Goal: Task Accomplishment & Management: Use online tool/utility

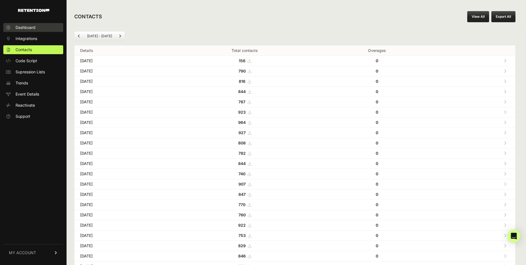
click at [49, 30] on link "Dashboard" at bounding box center [33, 27] width 60 height 9
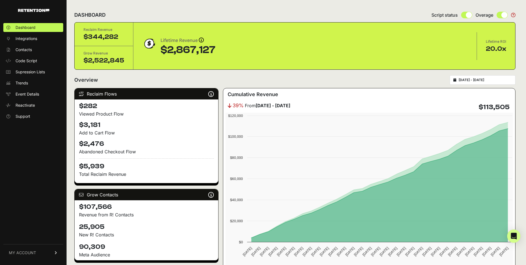
click at [479, 82] on div "2025-09-03 - 2025-10-03" at bounding box center [483, 79] width 66 height 9
type input "2025-09-03"
type input "2025-10-03"
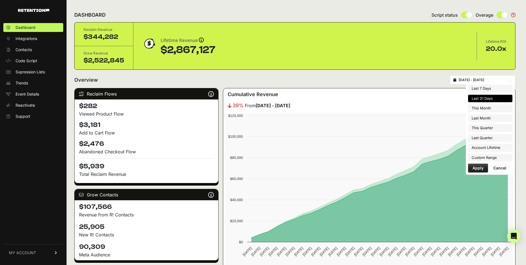
click at [468, 80] on input "2025-09-03 - 2025-10-03" at bounding box center [485, 80] width 53 height 4
type input "2025-10-01"
type input "2025-10-31"
type input "2025-09-01"
type input "2025-09-30"
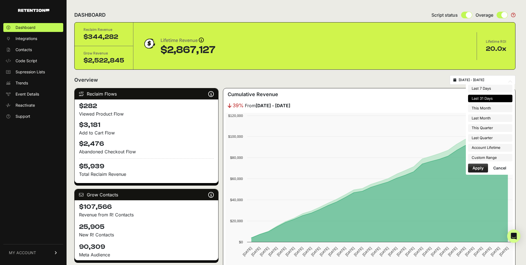
type input "2025-10-01"
type input "2025-12-31"
type input "2025-09-03"
type input "2025-10-03"
click at [471, 155] on li "Custom Range" at bounding box center [490, 158] width 44 height 8
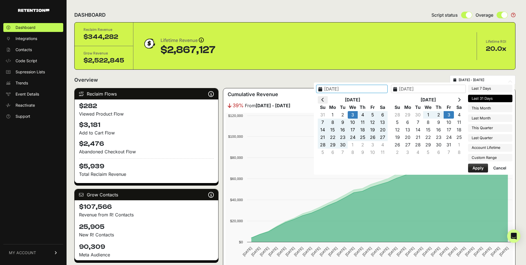
click at [324, 100] on icon at bounding box center [322, 99] width 3 height 4
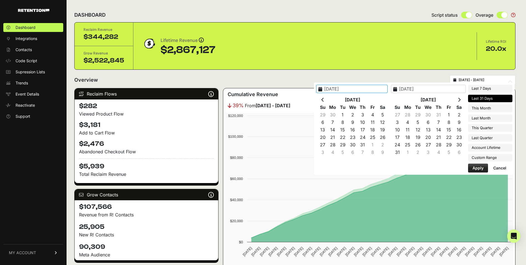
click at [324, 100] on icon at bounding box center [322, 99] width 3 height 4
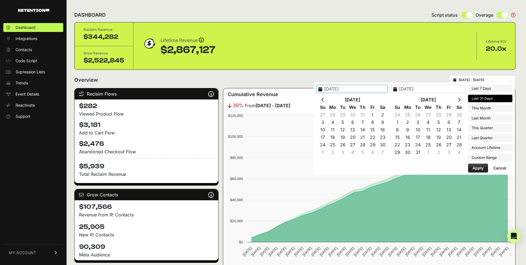
click at [324, 100] on icon at bounding box center [322, 99] width 3 height 4
click at [456, 101] on th at bounding box center [459, 99] width 10 height 7
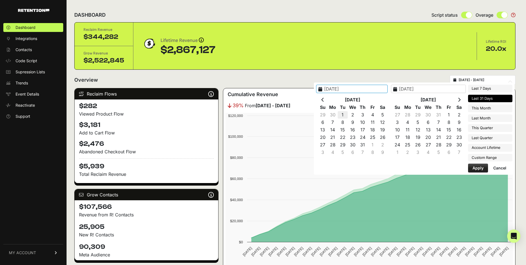
type input "2024-10-01"
type input "2024-10-31"
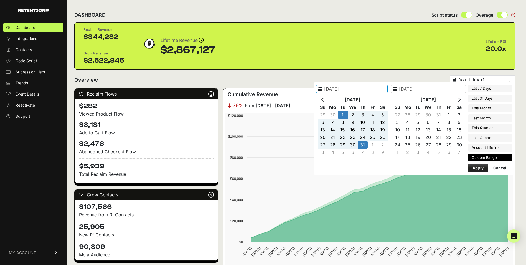
type input "2024-10-01"
click at [478, 168] on button "Apply" at bounding box center [478, 167] width 20 height 9
type input "[DATE] - [DATE]"
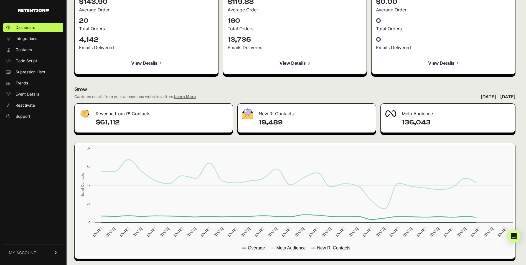
scroll to position [598, 0]
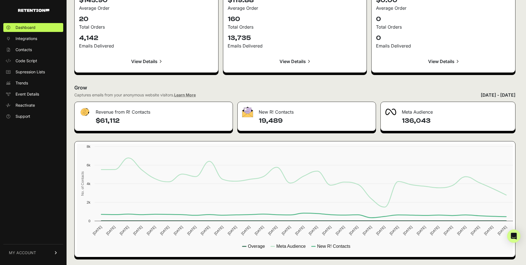
click at [245, 244] on rect at bounding box center [296, 198] width 439 height 111
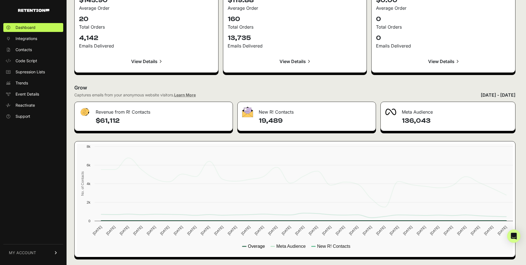
click at [251, 248] on text "Overage" at bounding box center [256, 246] width 17 height 5
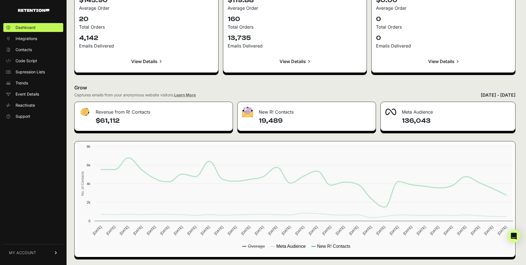
click at [294, 247] on text "Meta Audience" at bounding box center [290, 246] width 29 height 5
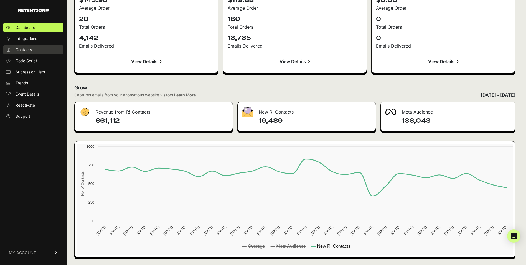
click at [36, 49] on link "Contacts" at bounding box center [33, 49] width 60 height 9
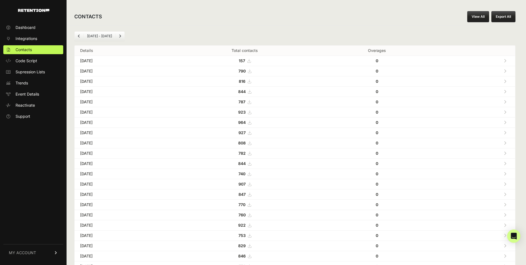
click at [472, 16] on link "View All" at bounding box center [478, 16] width 22 height 11
click at [106, 33] on ul "[DATE] - [DATE]" at bounding box center [99, 35] width 50 height 9
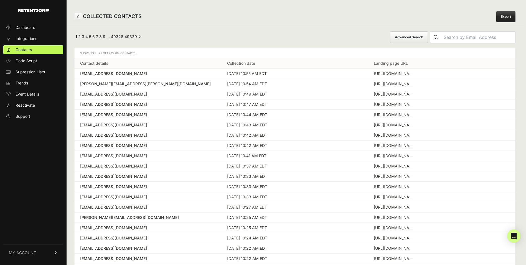
click at [428, 34] on button "Advanced Search" at bounding box center [409, 37] width 38 height 12
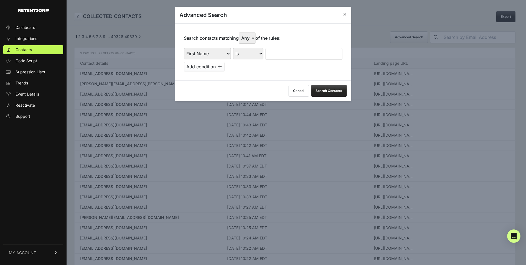
click at [220, 49] on select "First Name Last Name State City Email Email Domain Landing Domain Landing Page …" at bounding box center [207, 53] width 47 height 11
select select "file_date"
click at [184, 48] on select "First Name Last Name State City Email Email Domain Landing Domain Landing Page …" at bounding box center [207, 53] width 47 height 11
click at [240, 57] on select "Is on Is between" at bounding box center [248, 53] width 31 height 11
select select "is_between"
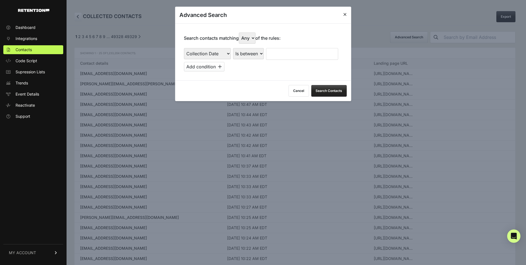
click at [233, 48] on select "Is on Is between" at bounding box center [248, 53] width 31 height 11
click at [280, 55] on input "text" at bounding box center [280, 54] width 29 height 12
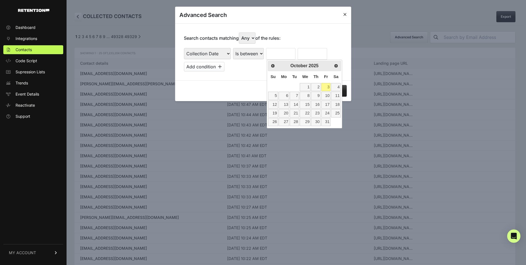
click at [273, 88] on table "Su Mo Tu We Th Fr Sa 1 2 3 4 5 6 7 8 9 10 11 12 13 14 15 16 17 18 19 20 21 22 2…" at bounding box center [304, 98] width 73 height 55
click at [271, 66] on span "Prev" at bounding box center [272, 65] width 4 height 4
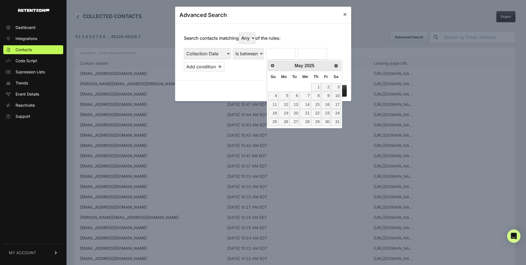
click at [271, 66] on span "Prev" at bounding box center [272, 65] width 4 height 4
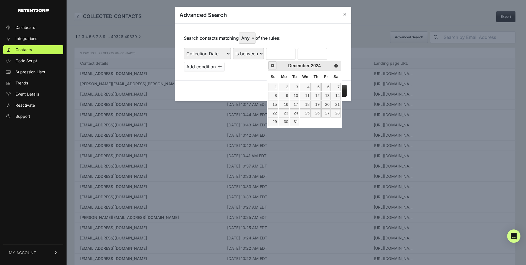
click at [271, 66] on span "Prev" at bounding box center [272, 65] width 4 height 4
click at [292, 85] on link "1" at bounding box center [294, 87] width 9 height 8
type input "10/01/2024"
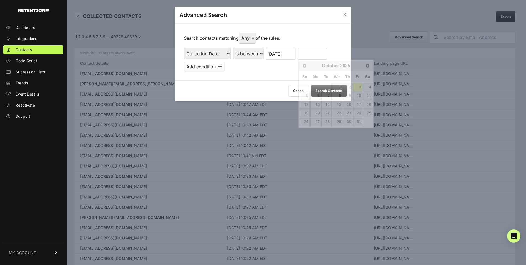
click at [303, 58] on input "text" at bounding box center [312, 54] width 29 height 12
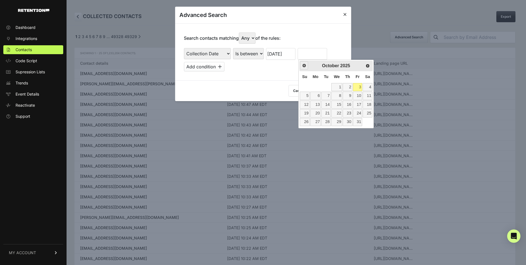
click at [305, 64] on span "Prev" at bounding box center [304, 65] width 4 height 4
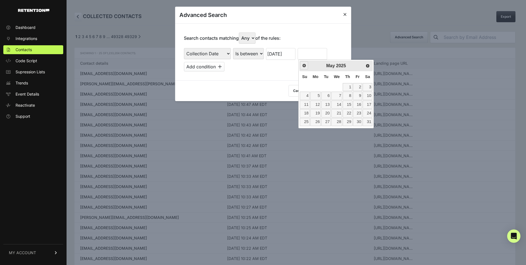
click at [305, 64] on span "Prev" at bounding box center [304, 65] width 4 height 4
click at [305, 66] on span "Prev" at bounding box center [304, 65] width 4 height 4
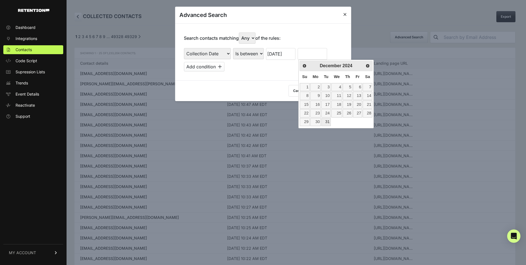
click at [329, 122] on link "31" at bounding box center [325, 122] width 9 height 8
type input "12/31/2024"
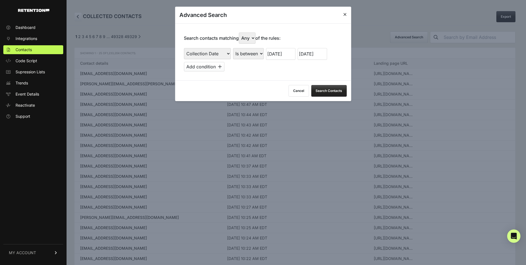
click at [326, 91] on button "Search Contacts" at bounding box center [329, 91] width 36 height 12
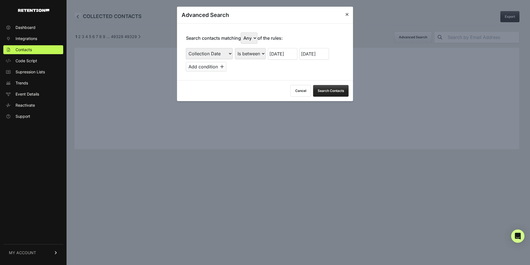
click at [347, 13] on icon at bounding box center [347, 14] width 3 height 4
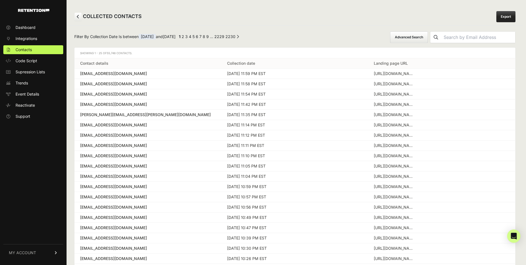
click at [509, 13] on link "Export" at bounding box center [505, 16] width 19 height 11
click at [508, 15] on link "Export" at bounding box center [505, 16] width 19 height 11
click at [507, 16] on link "Export" at bounding box center [505, 16] width 19 height 11
click at [32, 30] on link "Dashboard" at bounding box center [33, 27] width 60 height 9
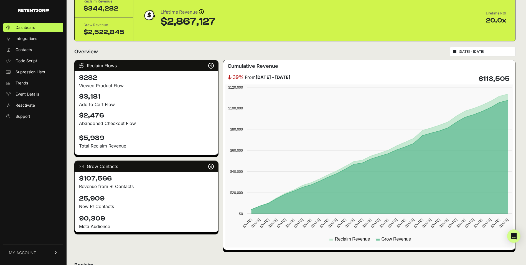
scroll to position [30, 0]
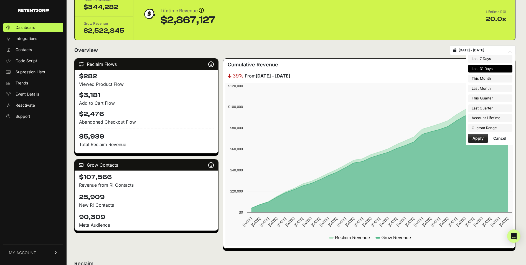
click at [480, 49] on input "[DATE] - [DATE]" at bounding box center [485, 50] width 53 height 4
click at [477, 127] on li "Custom Range" at bounding box center [490, 128] width 44 height 8
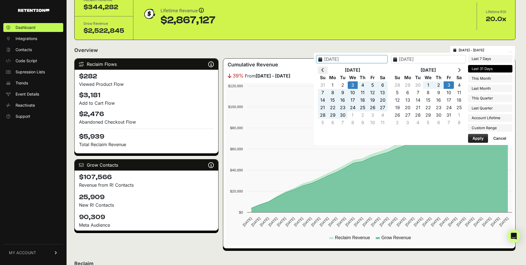
click at [324, 69] on icon at bounding box center [322, 70] width 3 height 4
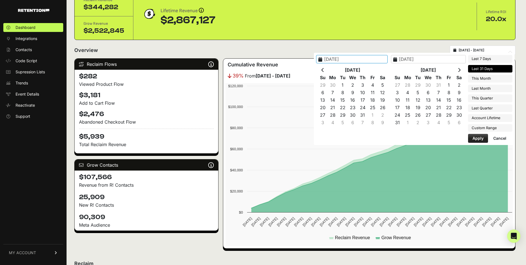
click at [324, 69] on icon at bounding box center [322, 70] width 3 height 4
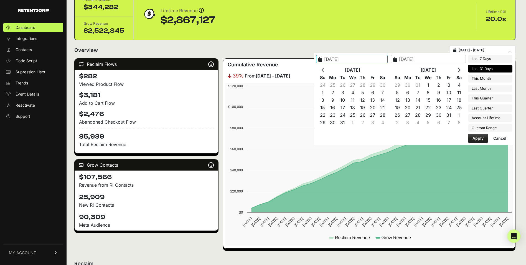
click at [324, 69] on icon at bounding box center [322, 70] width 3 height 4
type input "2024-10-01"
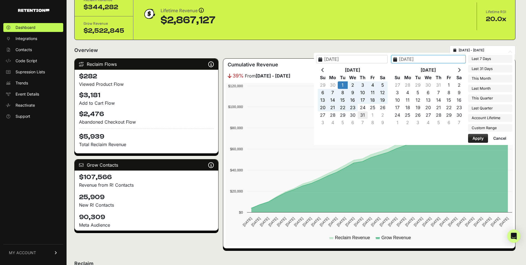
type input "2024-10-31"
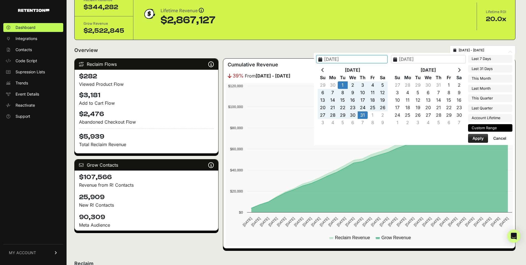
type input "2024-10-01"
click at [481, 139] on button "Apply" at bounding box center [478, 138] width 20 height 9
type input "[DATE] - [DATE]"
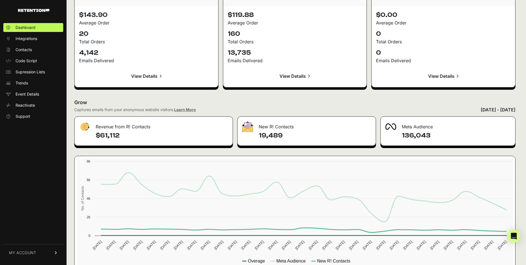
scroll to position [598, 0]
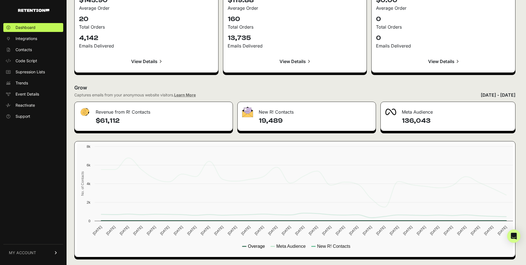
click at [255, 247] on text "Overage" at bounding box center [256, 246] width 17 height 5
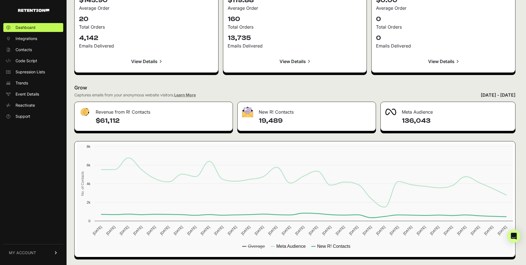
click at [287, 248] on rect at bounding box center [296, 198] width 439 height 111
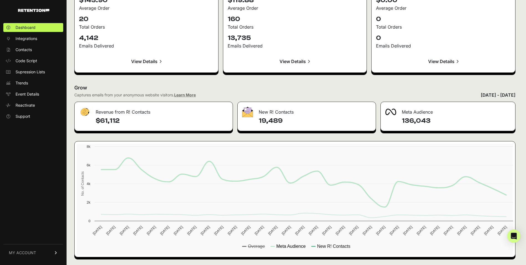
click at [287, 247] on text "Meta Audience" at bounding box center [290, 246] width 29 height 5
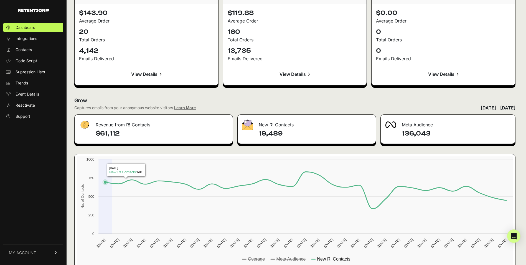
scroll to position [585, 0]
click at [286, 260] on text "Meta Audience" at bounding box center [290, 258] width 29 height 5
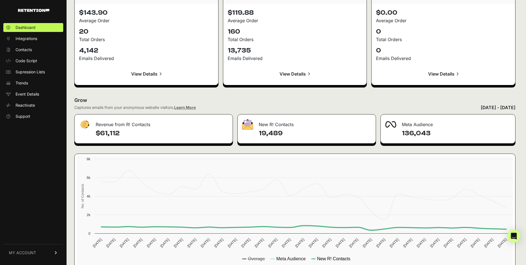
click at [333, 259] on text "New R! Contacts" at bounding box center [333, 258] width 33 height 5
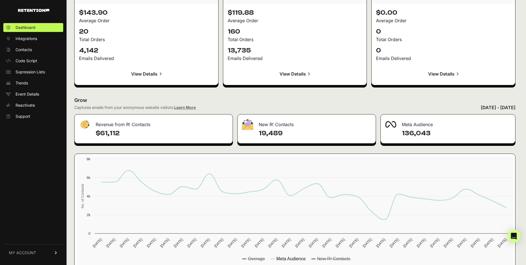
click at [280, 261] on rect at bounding box center [296, 211] width 439 height 111
click at [280, 259] on text "Meta Audience" at bounding box center [290, 258] width 29 height 5
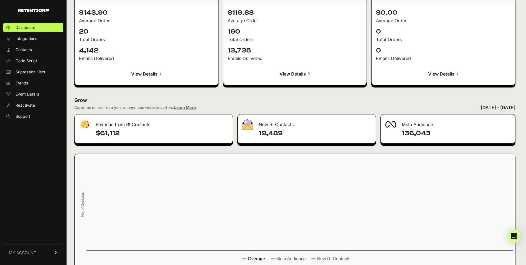
click at [263, 260] on text "Overage" at bounding box center [256, 258] width 17 height 5
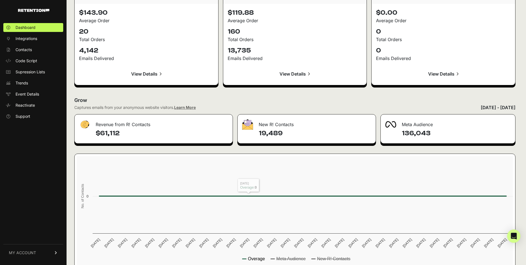
click at [257, 257] on text "Overage" at bounding box center [256, 258] width 17 height 5
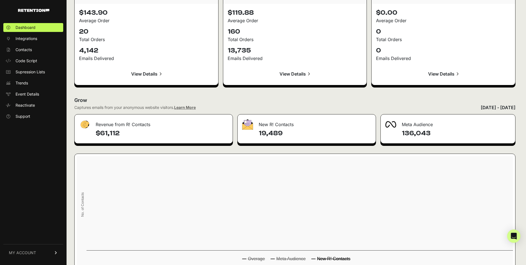
click at [326, 260] on text "New R! Contacts" at bounding box center [333, 258] width 33 height 5
